Goal: Contribute content: Add original content to the website for others to see

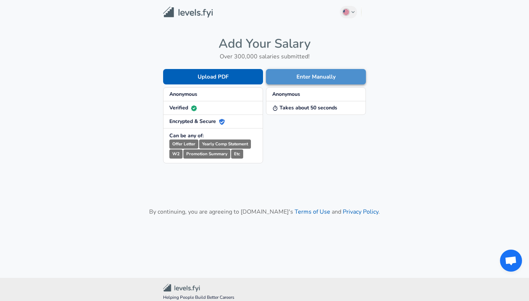
click at [283, 79] on button "Enter Manually" at bounding box center [316, 76] width 100 height 15
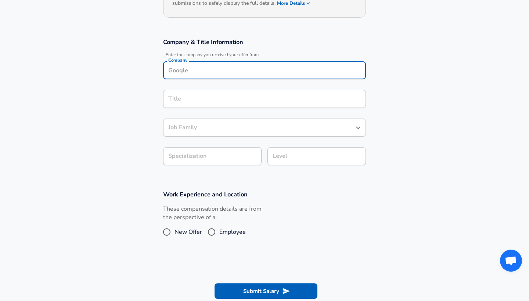
click at [233, 69] on div "Company" at bounding box center [264, 70] width 203 height 18
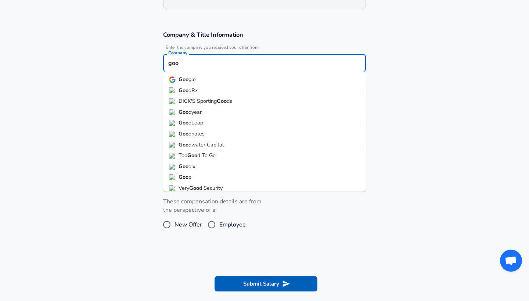
click at [197, 81] on li "Goo gle" at bounding box center [264, 79] width 203 height 11
type input "Google"
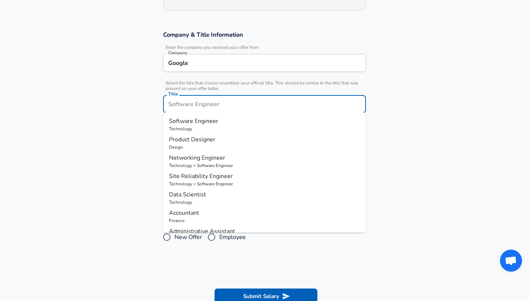
click at [256, 95] on div "Title" at bounding box center [264, 104] width 203 height 18
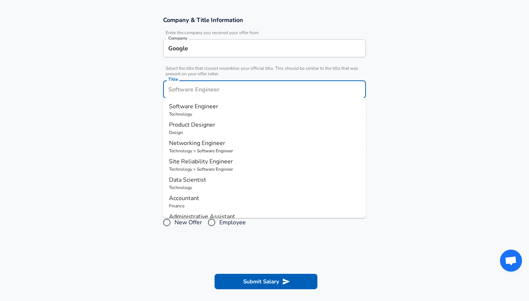
click at [242, 89] on input "Title" at bounding box center [264, 89] width 196 height 11
click at [239, 109] on p "Software Engineer" at bounding box center [264, 106] width 191 height 9
type input "Software Engineer"
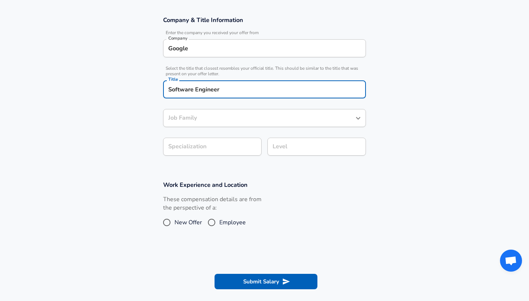
type input "Software Engineer"
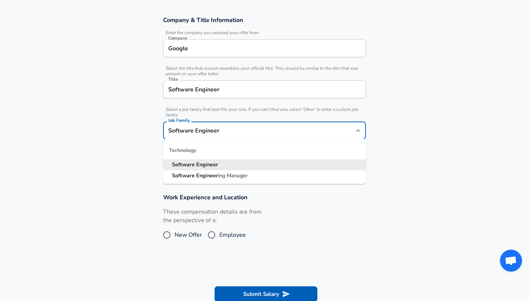
click at [242, 125] on input "Software Engineer" at bounding box center [258, 130] width 185 height 11
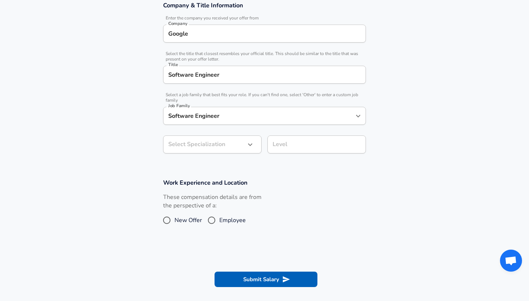
click at [76, 112] on section "Company & Title Information Enter the company you received your offer from Comp…" at bounding box center [264, 81] width 529 height 177
click at [228, 142] on body "English ([GEOGRAPHIC_DATA]) Change Restart Add Your Salary Upload your offer le…" at bounding box center [264, 12] width 529 height 301
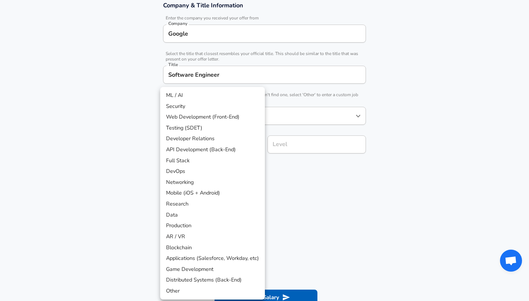
scroll to position [160, 0]
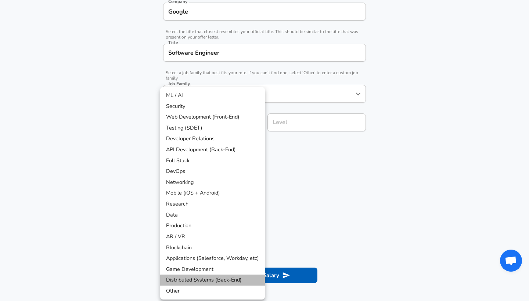
click at [230, 275] on li "Distributed Systems (Back-End)" at bounding box center [212, 280] width 105 height 11
type input "Distributed Systems (Back-End)"
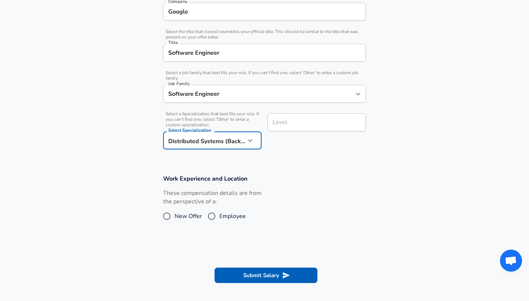
scroll to position [175, 0]
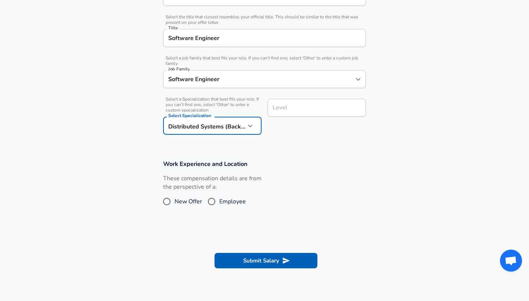
click at [294, 113] on input "Level" at bounding box center [317, 107] width 92 height 11
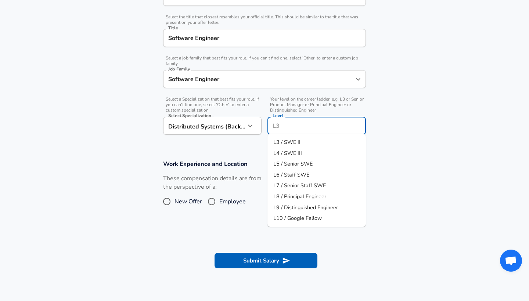
click at [289, 141] on span "L3 / SWE II" at bounding box center [286, 141] width 27 height 7
type input "L3 / SWE II"
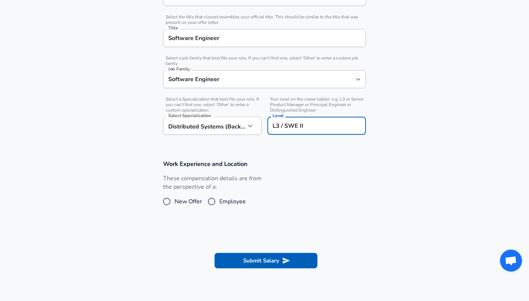
click at [240, 223] on section "Work Experience and Location These compensation details are from the perspectiv…" at bounding box center [264, 187] width 529 height 73
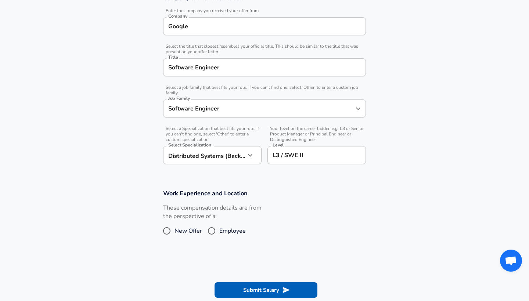
scroll to position [141, 0]
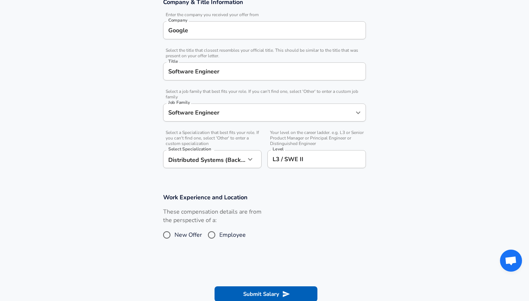
click at [175, 236] on span "New Offer" at bounding box center [188, 235] width 28 height 9
click at [174, 236] on input "New Offer" at bounding box center [166, 235] width 15 height 12
radio input "true"
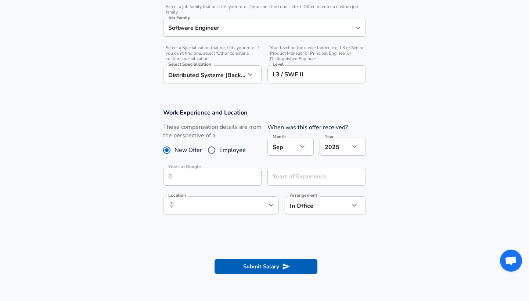
scroll to position [231, 0]
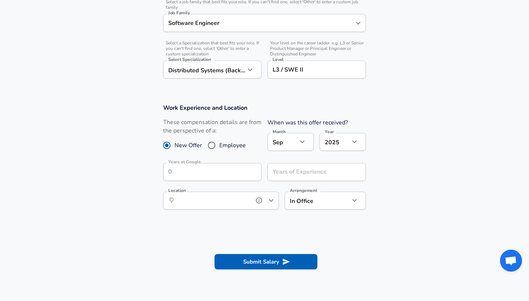
click at [241, 203] on input "Location" at bounding box center [212, 200] width 75 height 11
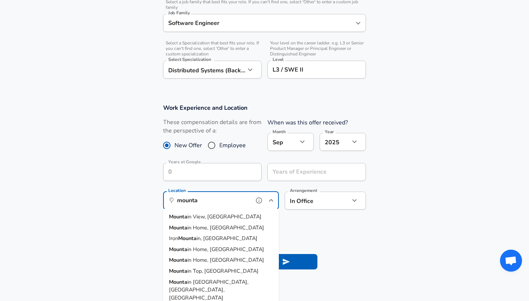
click at [202, 216] on span "in View, [GEOGRAPHIC_DATA]" at bounding box center [224, 216] width 74 height 7
type input "[GEOGRAPHIC_DATA], [GEOGRAPHIC_DATA]"
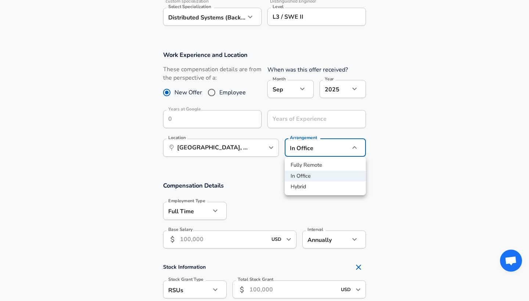
click at [259, 198] on div at bounding box center [264, 150] width 529 height 301
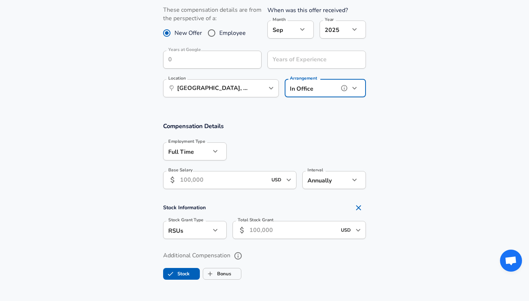
scroll to position [348, 0]
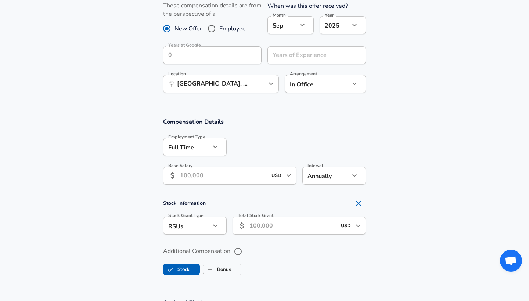
click at [238, 176] on input "Base Salary" at bounding box center [223, 176] width 87 height 18
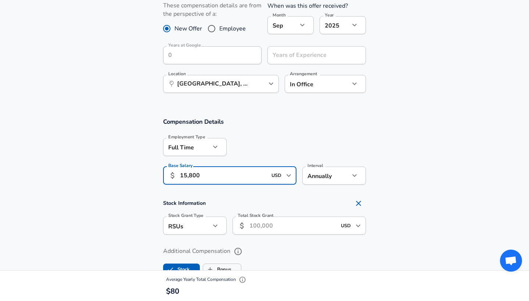
type input "158,000"
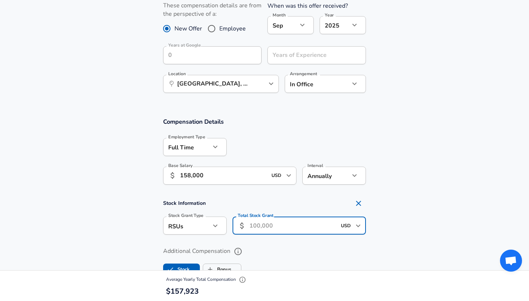
click at [261, 227] on input "Total Stock Grant" at bounding box center [292, 226] width 87 height 18
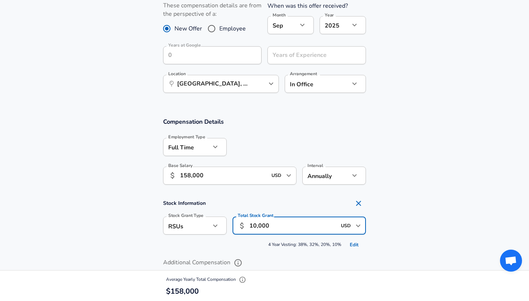
type input "100,000"
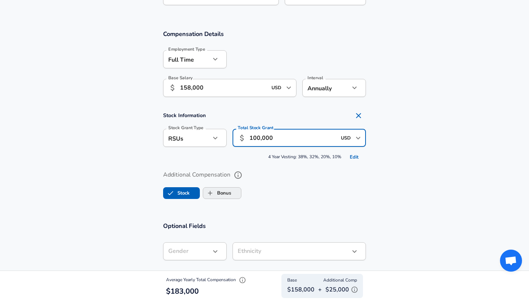
scroll to position [436, 0]
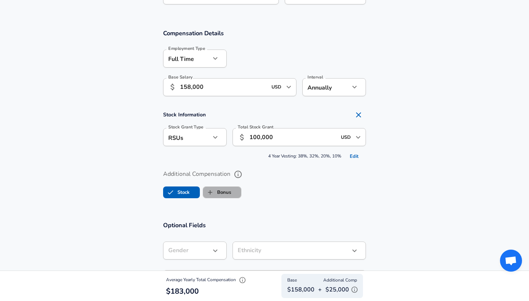
click at [223, 188] on label "Bonus" at bounding box center [217, 192] width 28 height 14
checkbox input "true"
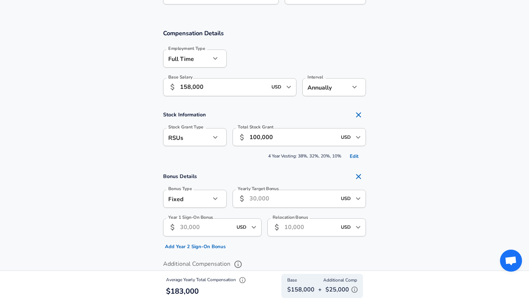
click at [255, 195] on input "Yearly Target Bonus" at bounding box center [292, 199] width 87 height 18
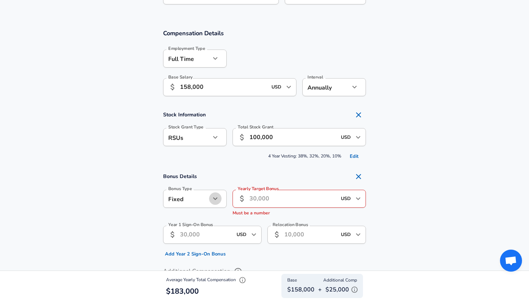
click at [221, 197] on button "button" at bounding box center [215, 198] width 12 height 12
click at [209, 220] on li "Percentage" at bounding box center [195, 225] width 64 height 11
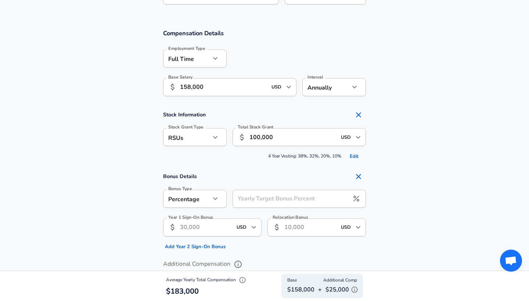
type input "percentage"
click at [278, 198] on input "Yearly Target Bonus Percent" at bounding box center [290, 199] width 116 height 18
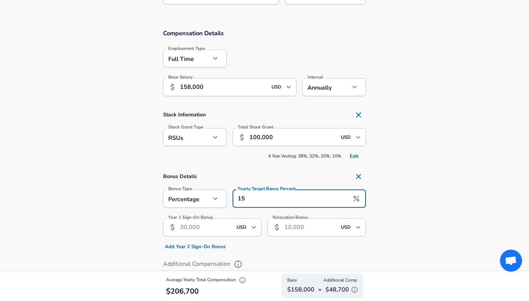
type input "15"
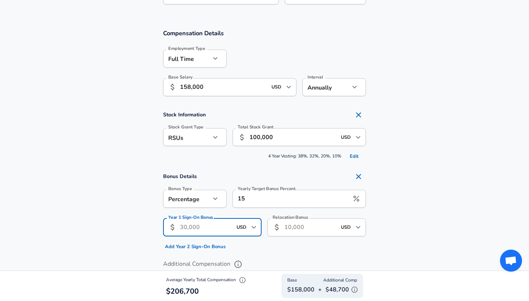
click at [216, 234] on input "Year 1 Sign-On Bonus" at bounding box center [206, 227] width 52 height 18
type input "15,000"
click at [404, 202] on section "Bonus Details Bonus Type Percentage percentage Bonus Type Yearly Target Bonus P…" at bounding box center [264, 210] width 529 height 83
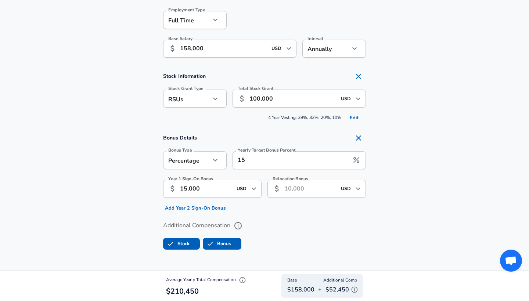
scroll to position [475, 0]
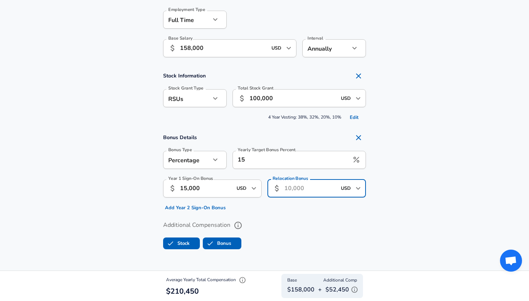
click at [306, 189] on input "Relocation Bonus" at bounding box center [310, 189] width 52 height 18
type input "11,000"
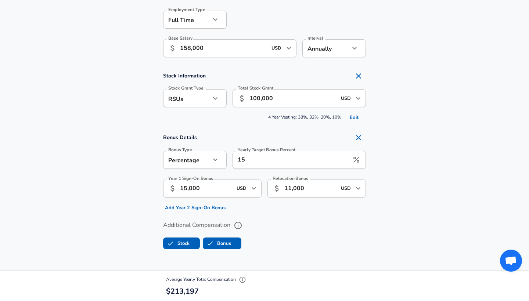
click at [417, 141] on section "Bonus Details Bonus Type Percentage percentage Bonus Type Yearly Target Bonus P…" at bounding box center [264, 171] width 529 height 83
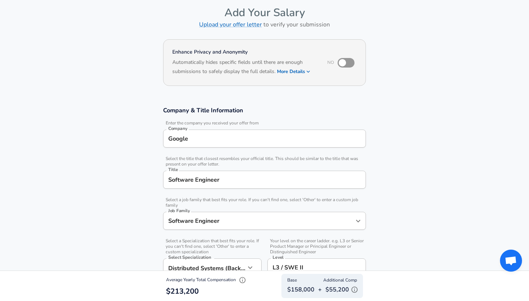
scroll to position [36, 0]
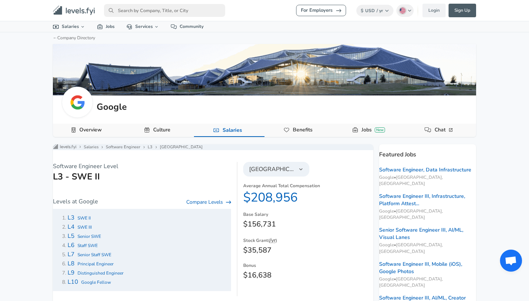
click at [92, 15] on icon "Levels FYI Logo" at bounding box center [74, 11] width 42 height 10
